Goal: Task Accomplishment & Management: Complete application form

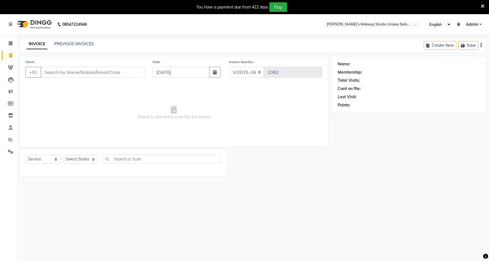
select select "6543"
select select "service"
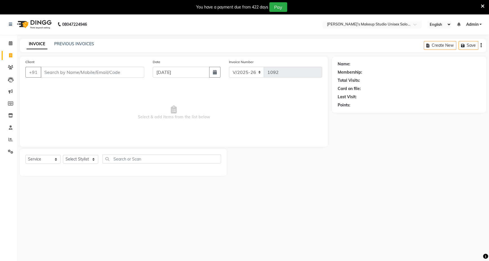
click at [44, 71] on input "Client" at bounding box center [93, 72] width 104 height 11
type input "9657716370"
click at [133, 70] on span "Add Client" at bounding box center [130, 72] width 22 height 6
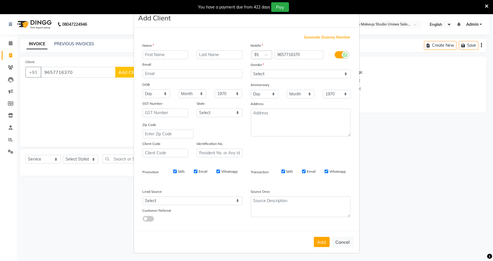
click at [146, 53] on input "text" at bounding box center [166, 54] width 46 height 9
type input "piya"
click at [203, 53] on input "text" at bounding box center [220, 54] width 46 height 9
type input "[PERSON_NAME]"
click at [344, 78] on select "Select [DEMOGRAPHIC_DATA] [DEMOGRAPHIC_DATA] Other Prefer Not To Say" at bounding box center [301, 74] width 100 height 9
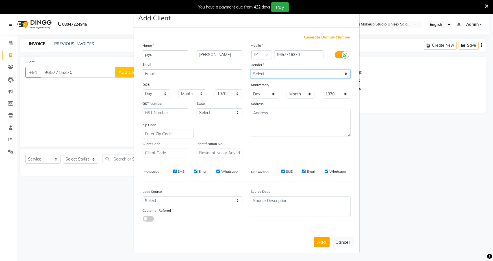
select select "[DEMOGRAPHIC_DATA]"
click at [251, 70] on select "Select [DEMOGRAPHIC_DATA] [DEMOGRAPHIC_DATA] Other Prefer Not To Say" at bounding box center [301, 74] width 100 height 9
click at [316, 243] on button "Add" at bounding box center [322, 242] width 16 height 10
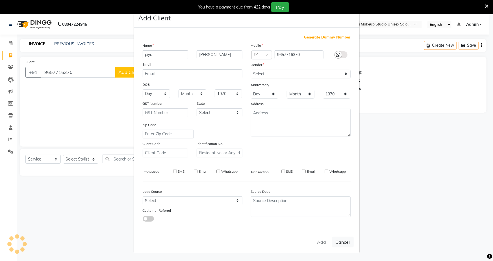
select select
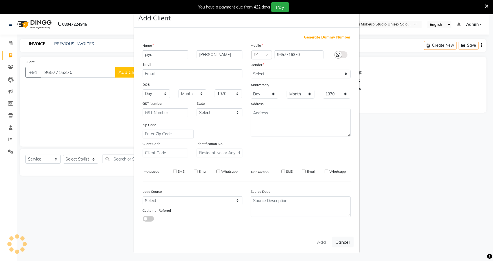
select select
checkbox input "false"
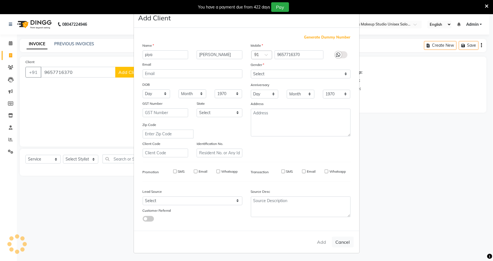
checkbox input "false"
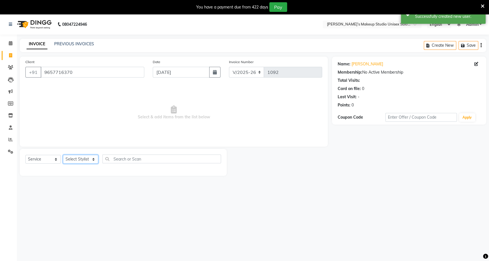
drag, startPoint x: 78, startPoint y: 160, endPoint x: 77, endPoint y: 163, distance: 3.2
click at [78, 161] on select "Select Stylist [PERSON_NAME] [PERSON_NAME] [PERSON_NAME] [PERSON_NAME] rekha sn…" at bounding box center [80, 159] width 35 height 9
select select "79590"
click at [63, 155] on select "Select Stylist [PERSON_NAME] [PERSON_NAME] [PERSON_NAME] [PERSON_NAME] rekha sn…" at bounding box center [80, 159] width 35 height 9
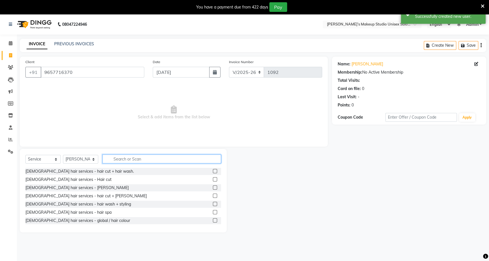
click at [136, 159] on input "text" at bounding box center [162, 158] width 119 height 9
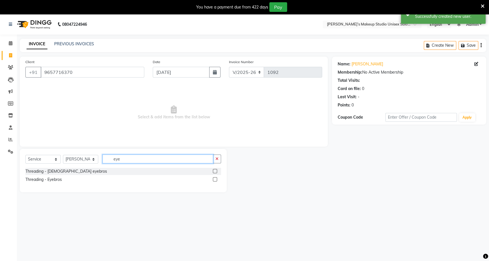
type input "eye"
click at [215, 181] on label at bounding box center [215, 179] width 4 height 4
click at [215, 181] on input "checkbox" at bounding box center [215, 179] width 4 height 4
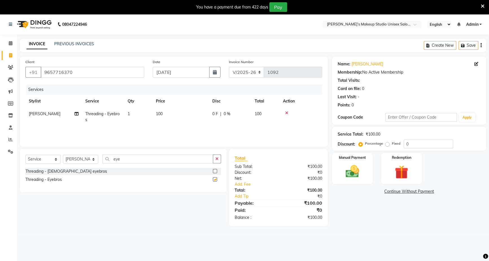
checkbox input "false"
click at [221, 113] on div "0 F | 0 %" at bounding box center [230, 114] width 36 height 6
select select "79590"
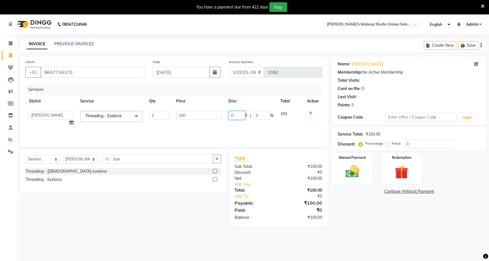
drag, startPoint x: 231, startPoint y: 118, endPoint x: 228, endPoint y: 116, distance: 3.5
click at [231, 118] on input "0" at bounding box center [237, 115] width 17 height 9
type input "40"
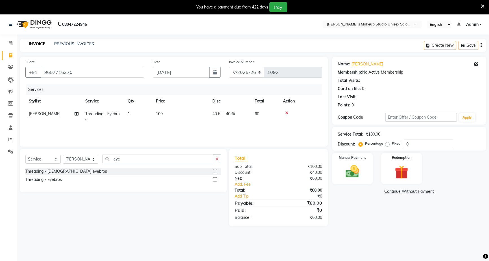
click at [402, 229] on main "INVOICE PREVIOUS INVOICES Create New Save Client [PHONE_NUMBER] Date [DATE] Inv…" at bounding box center [253, 137] width 472 height 196
click at [366, 171] on div "Manual Payment" at bounding box center [352, 168] width 42 height 32
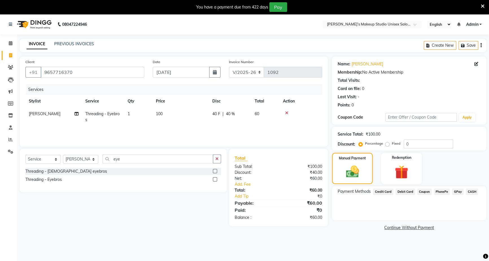
click at [475, 191] on span "CASH" at bounding box center [472, 191] width 12 height 6
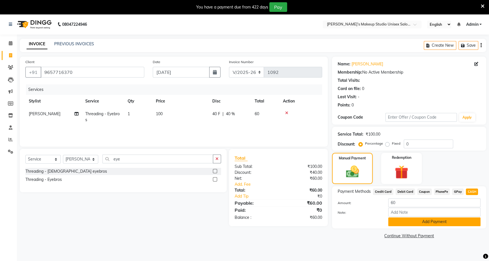
click at [472, 222] on button "Add Payment" at bounding box center [435, 221] width 92 height 9
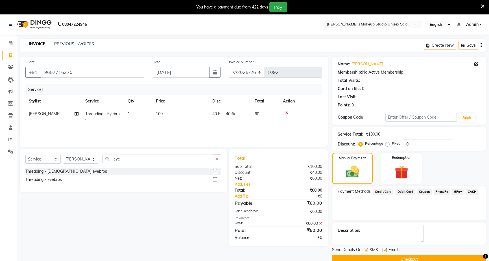
click at [452, 255] on button "Checkout" at bounding box center [409, 259] width 154 height 9
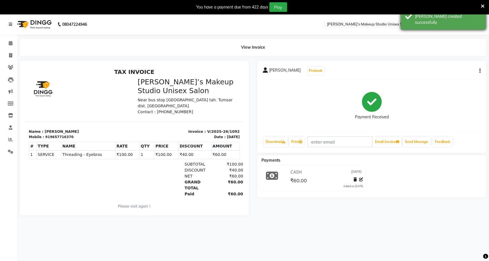
click at [482, 6] on icon at bounding box center [483, 6] width 4 height 5
